Goal: Task Accomplishment & Management: Use online tool/utility

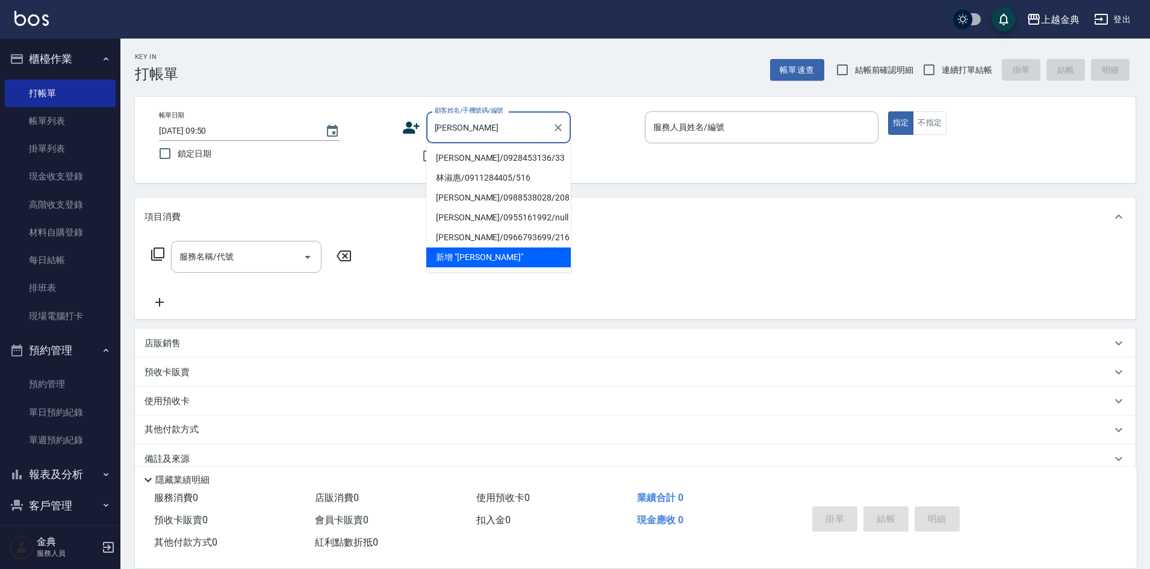
type input "林淑"
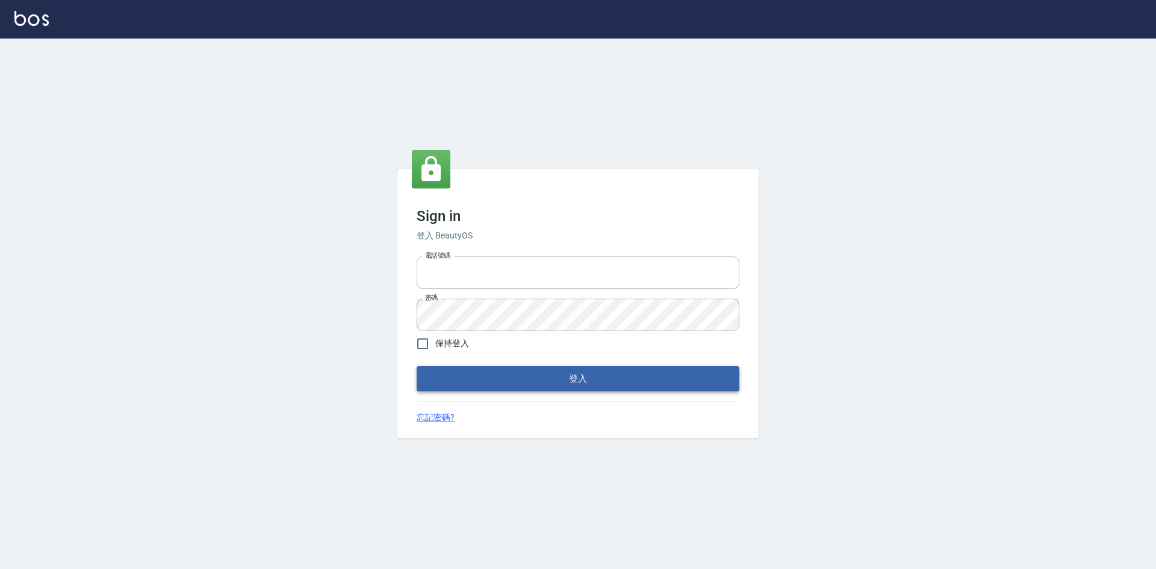
type input "0963852741"
click at [622, 388] on button "登入" at bounding box center [578, 378] width 323 height 25
